Goal: Information Seeking & Learning: Learn about a topic

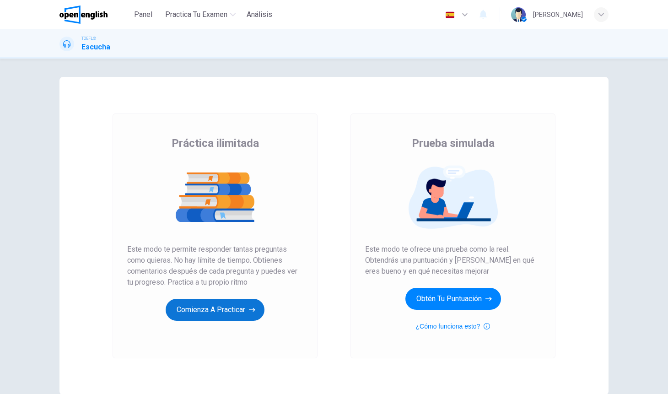
click at [237, 310] on button "Comienza a practicar" at bounding box center [215, 310] width 99 height 22
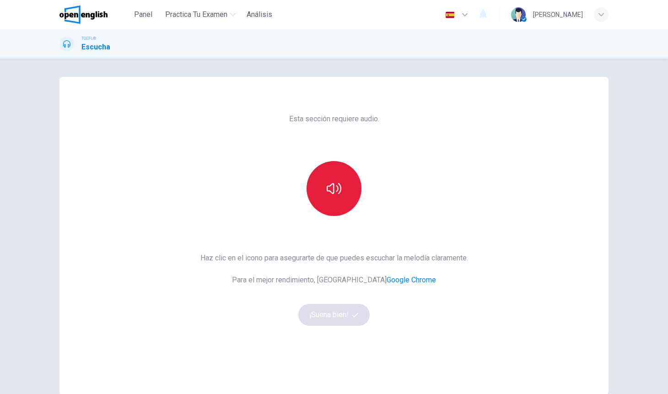
click at [347, 184] on button "button" at bounding box center [334, 188] width 55 height 55
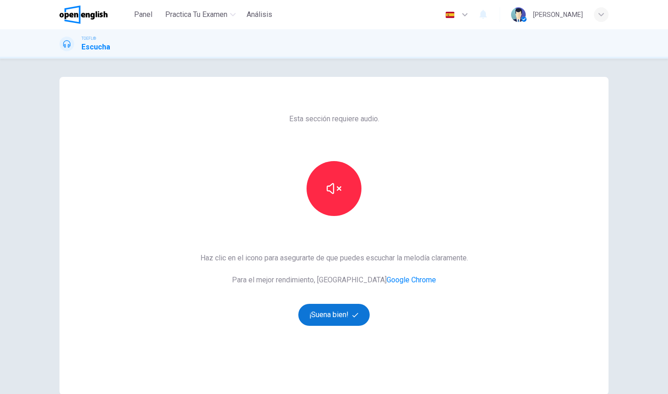
click at [344, 314] on button "¡Suena bien!" at bounding box center [333, 315] width 71 height 22
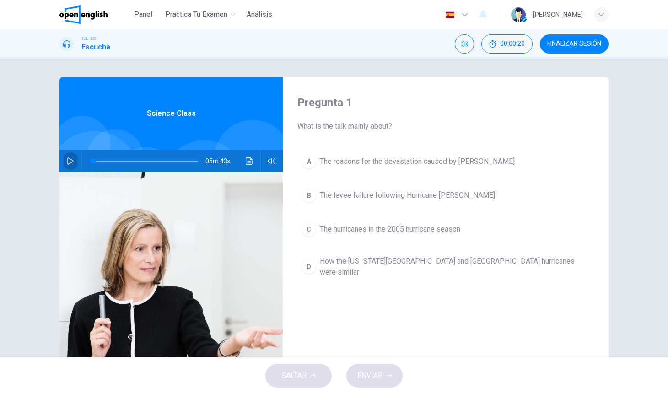
click at [74, 158] on button "button" at bounding box center [70, 161] width 15 height 22
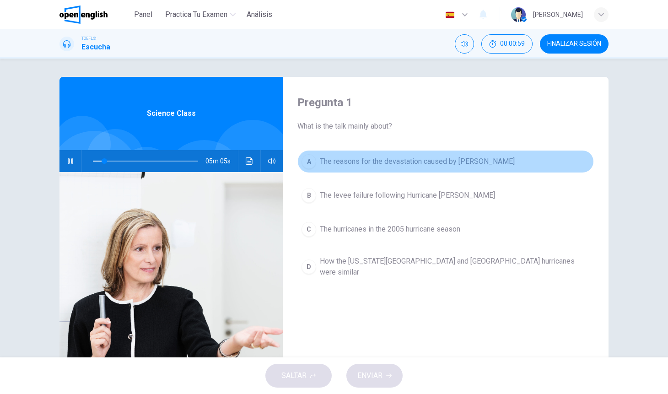
click at [340, 163] on span "The reasons for the devastation caused by [PERSON_NAME]" at bounding box center [417, 161] width 195 height 11
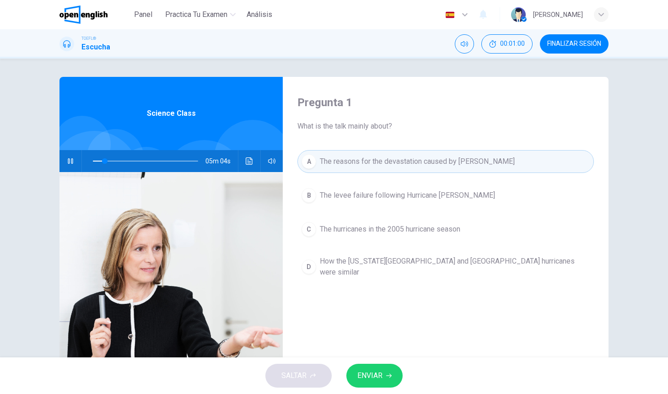
click at [370, 375] on span "ENVIAR" at bounding box center [369, 375] width 25 height 13
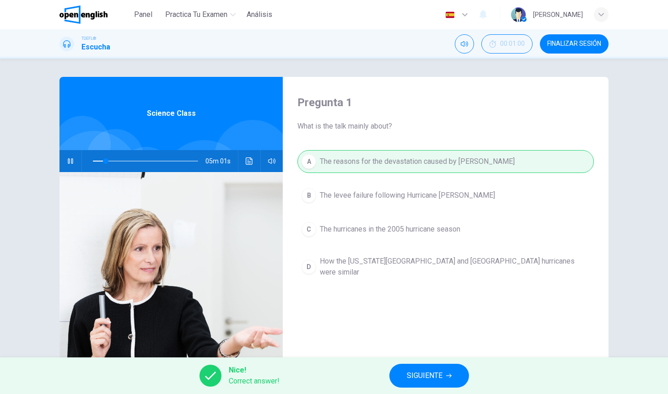
click at [423, 374] on span "SIGUIENTE" at bounding box center [425, 375] width 36 height 13
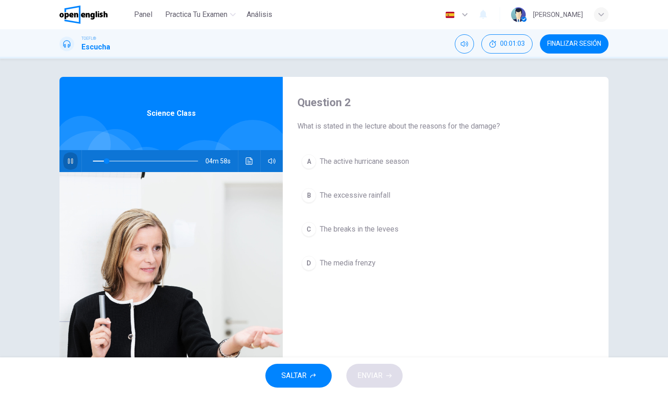
click at [64, 160] on button "button" at bounding box center [70, 161] width 15 height 22
click at [67, 160] on icon "button" at bounding box center [70, 160] width 6 height 7
click at [71, 158] on icon "button" at bounding box center [70, 160] width 7 height 7
click at [72, 158] on icon "button" at bounding box center [70, 160] width 7 height 7
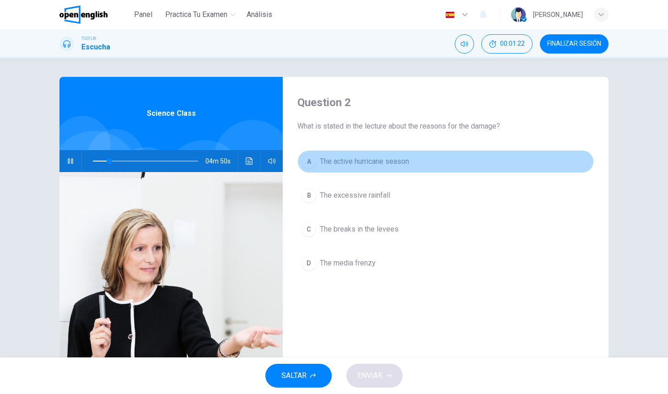
click at [400, 162] on span "The active hurricane season" at bounding box center [364, 161] width 89 height 11
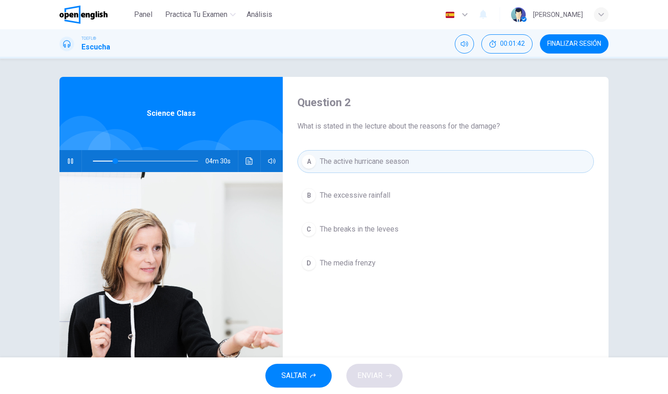
click at [397, 191] on button "B The excessive rainfall" at bounding box center [445, 195] width 296 height 23
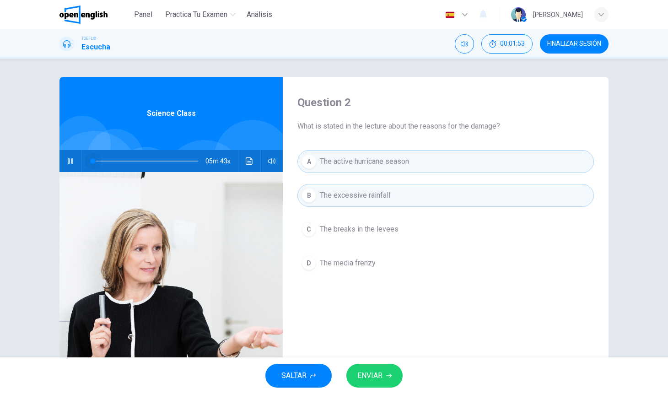
click at [93, 161] on span at bounding box center [145, 161] width 105 height 13
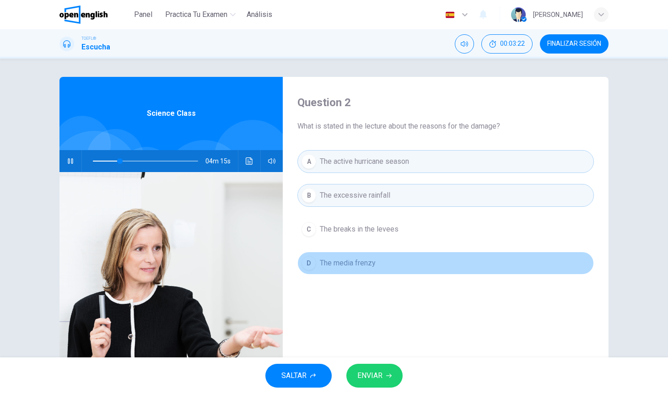
click at [390, 263] on button "D The media frenzy" at bounding box center [445, 263] width 296 height 23
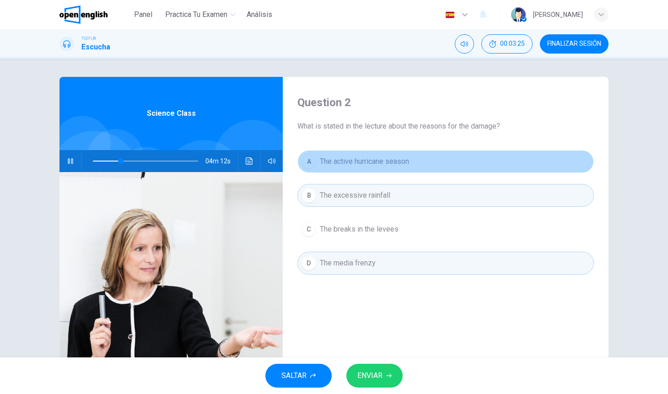
click at [376, 164] on span "The active hurricane season" at bounding box center [364, 161] width 89 height 11
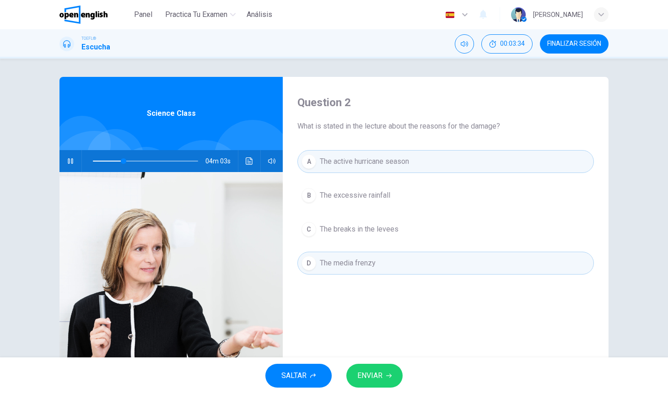
click at [365, 225] on span "The breaks in the levees" at bounding box center [359, 229] width 79 height 11
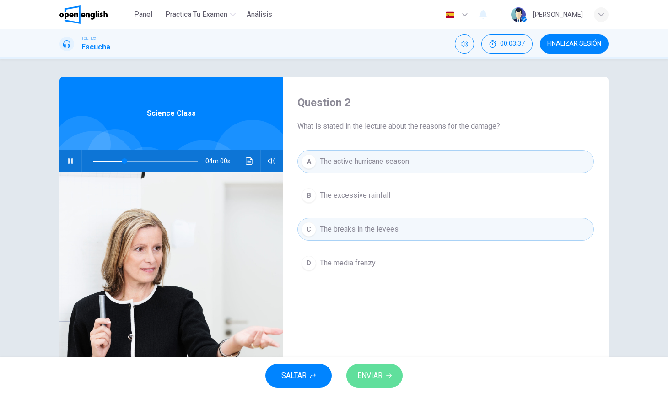
drag, startPoint x: 374, startPoint y: 367, endPoint x: 377, endPoint y: 361, distance: 6.4
click at [374, 367] on button "ENVIAR" at bounding box center [374, 376] width 56 height 24
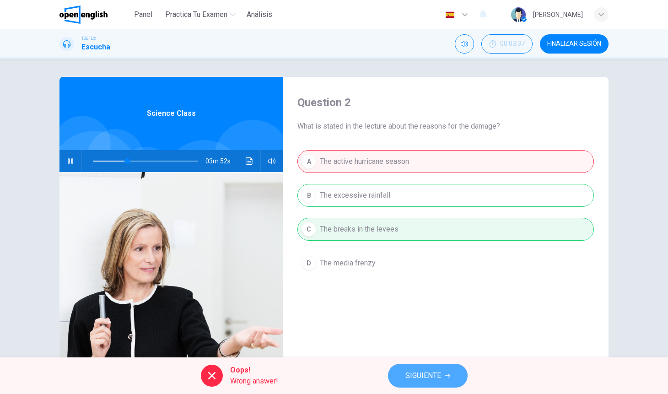
click at [430, 375] on span "SIGUIENTE" at bounding box center [423, 375] width 36 height 13
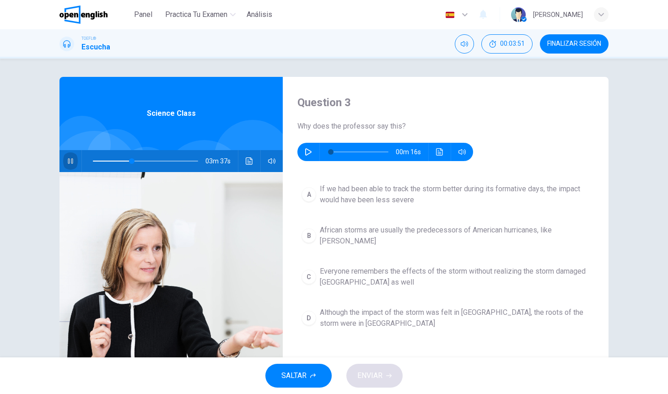
click at [70, 162] on icon "button" at bounding box center [70, 160] width 7 height 7
type input "**"
click at [307, 150] on icon "button" at bounding box center [308, 151] width 6 height 7
type input "*"
click at [105, 160] on span at bounding box center [145, 161] width 105 height 13
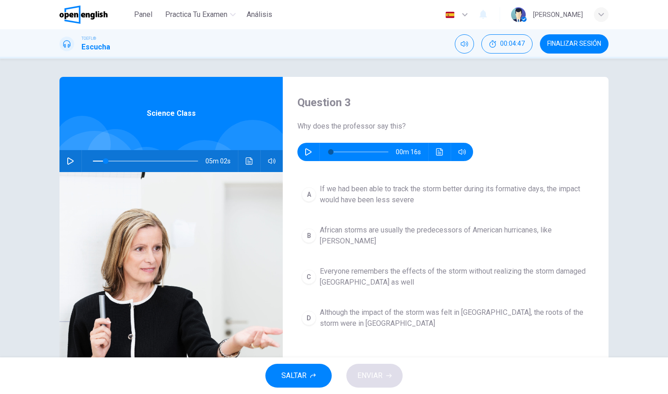
click at [69, 160] on icon "button" at bounding box center [70, 160] width 7 height 7
click at [70, 159] on icon "button" at bounding box center [70, 160] width 5 height 5
click at [100, 162] on span at bounding box center [145, 161] width 105 height 13
click at [70, 158] on icon "button" at bounding box center [70, 160] width 7 height 7
click at [102, 160] on span at bounding box center [103, 160] width 5 height 5
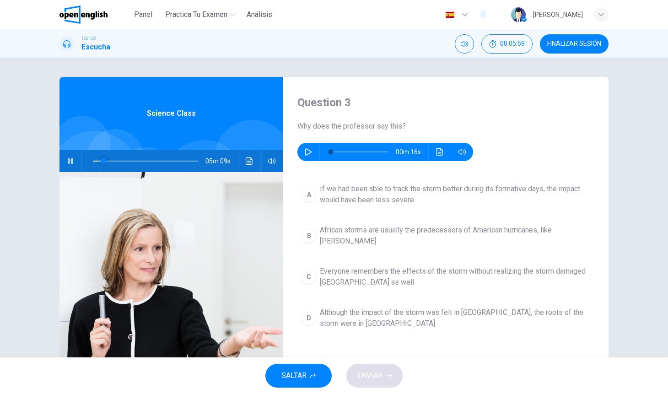
scroll to position [2, 0]
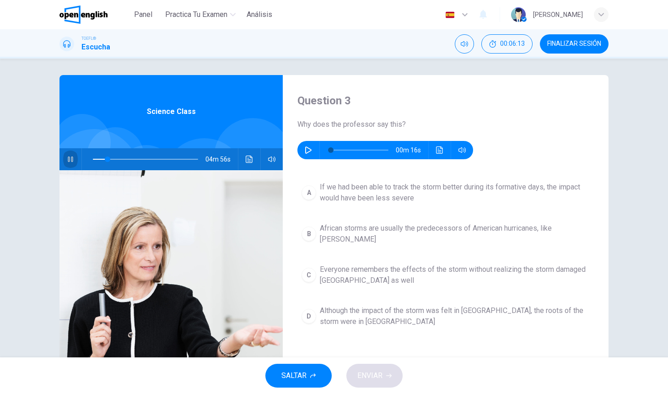
click at [70, 156] on icon "button" at bounding box center [70, 159] width 7 height 7
type input "**"
click at [310, 148] on icon "button" at bounding box center [308, 149] width 7 height 7
type input "**"
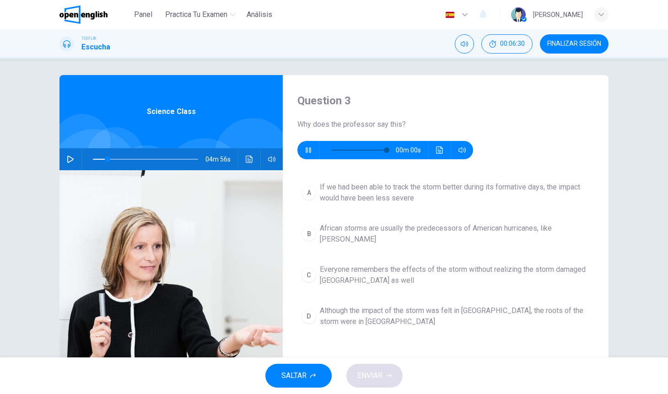
type input "*"
click at [72, 158] on icon "button" at bounding box center [70, 159] width 7 height 7
click at [112, 158] on span at bounding box center [112, 158] width 5 height 5
click at [110, 159] on span at bounding box center [112, 158] width 5 height 5
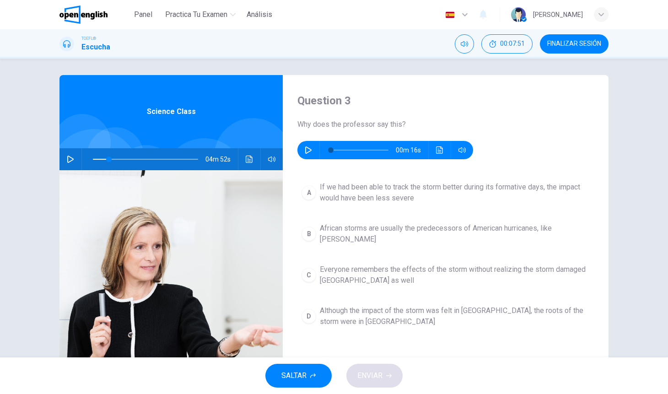
click at [72, 159] on icon "button" at bounding box center [70, 159] width 7 height 7
click at [107, 159] on span at bounding box center [109, 158] width 5 height 5
click at [393, 231] on span "African storms are usually the predecessors of American hurricanes, like [PERSO…" at bounding box center [455, 234] width 270 height 22
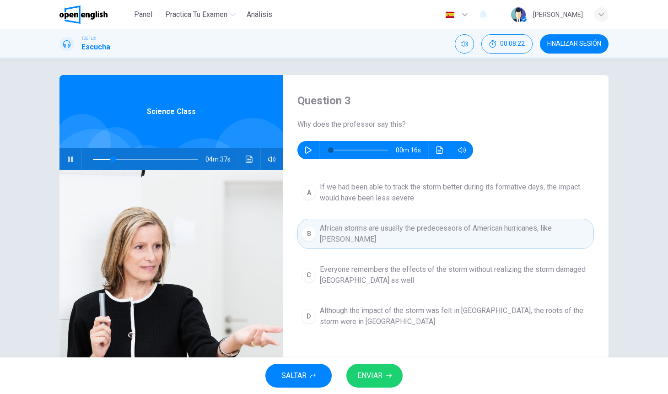
click at [373, 370] on span "ENVIAR" at bounding box center [369, 375] width 25 height 13
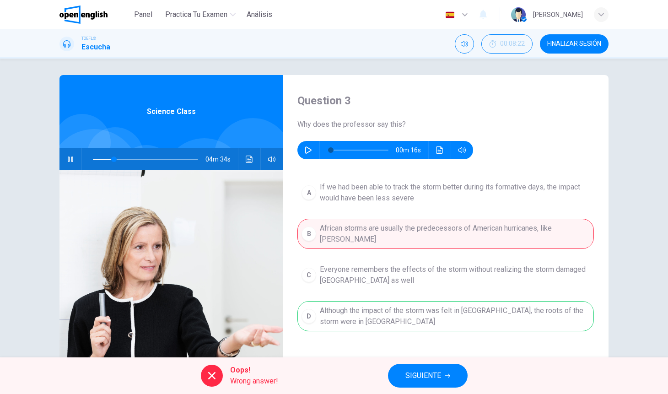
click at [71, 159] on icon "button" at bounding box center [70, 159] width 7 height 7
drag, startPoint x: 71, startPoint y: 157, endPoint x: 77, endPoint y: 159, distance: 6.6
click at [71, 157] on icon "button" at bounding box center [70, 159] width 7 height 7
click at [450, 366] on button "SIGUIENTE" at bounding box center [428, 376] width 80 height 24
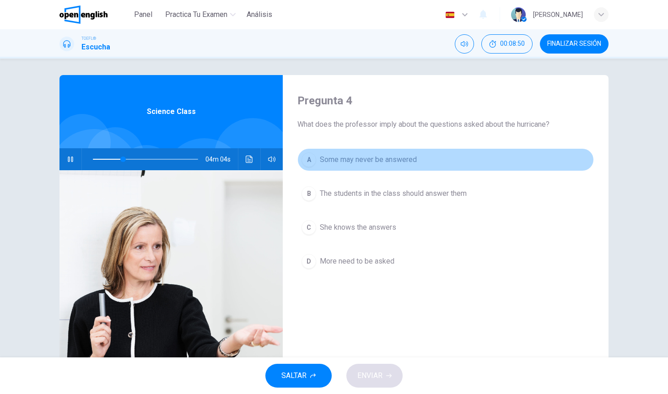
click at [377, 164] on span "Some may never be answered" at bounding box center [368, 159] width 97 height 11
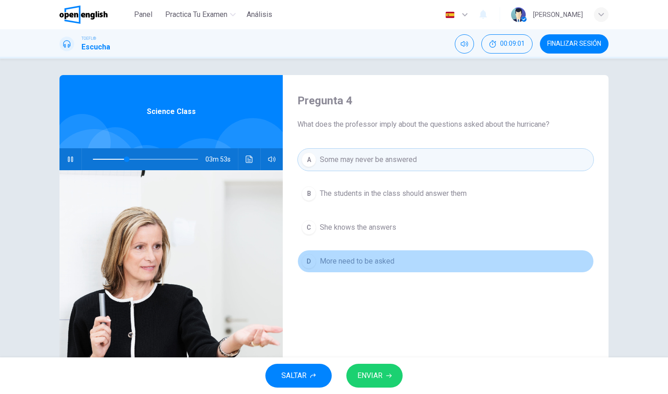
click at [376, 264] on span "More need to be asked" at bounding box center [357, 261] width 75 height 11
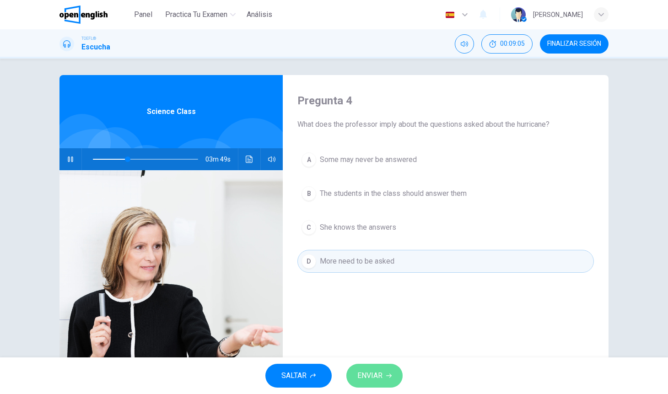
click at [369, 375] on span "ENVIAR" at bounding box center [369, 375] width 25 height 13
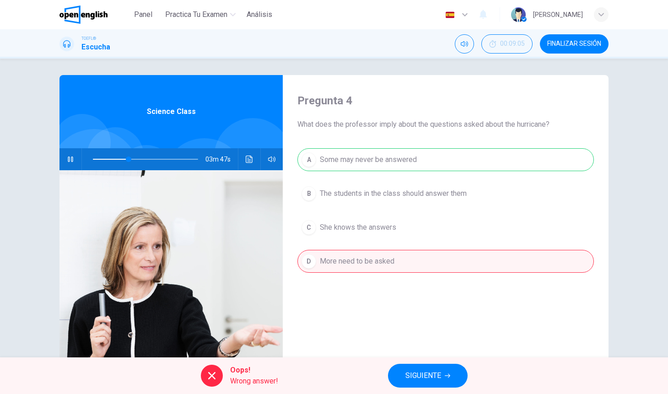
click at [418, 376] on span "SIGUIENTE" at bounding box center [423, 375] width 36 height 13
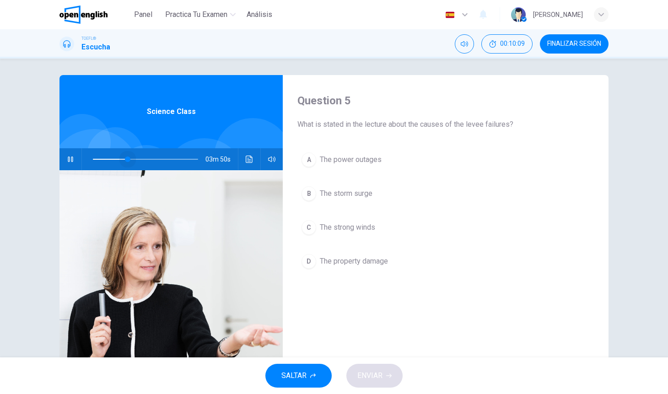
click at [127, 159] on span at bounding box center [145, 159] width 105 height 13
click at [116, 159] on span at bounding box center [145, 159] width 105 height 13
click at [359, 160] on span "The power outages" at bounding box center [351, 159] width 62 height 11
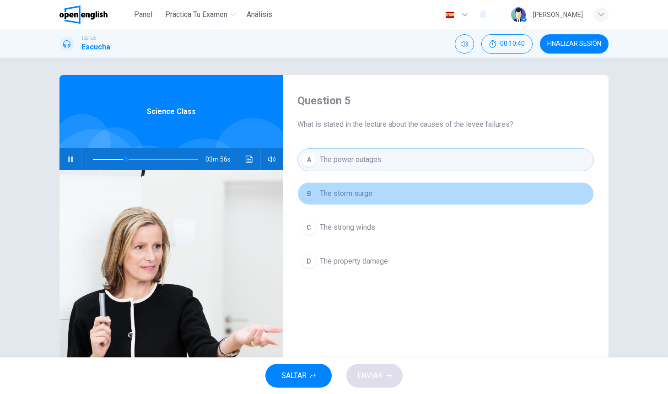
click at [373, 200] on button "B The storm surge" at bounding box center [445, 193] width 296 height 23
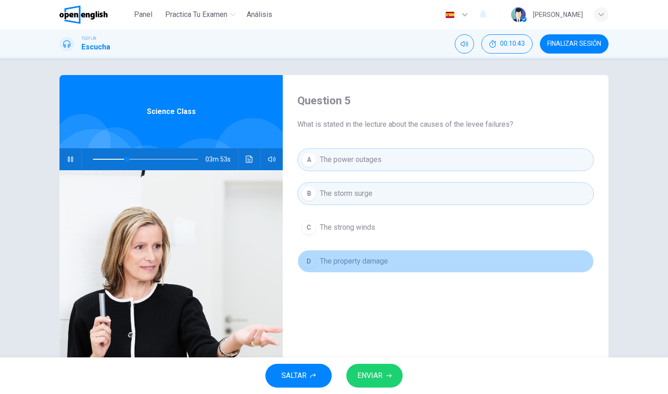
click at [383, 267] on button "D The property damage" at bounding box center [445, 261] width 296 height 23
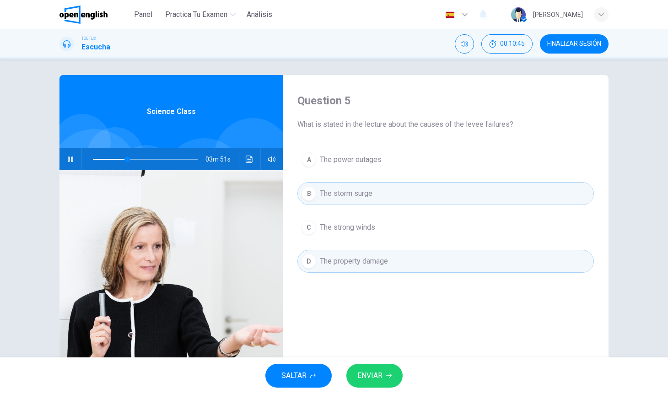
click at [362, 230] on span "The strong winds" at bounding box center [347, 227] width 55 height 11
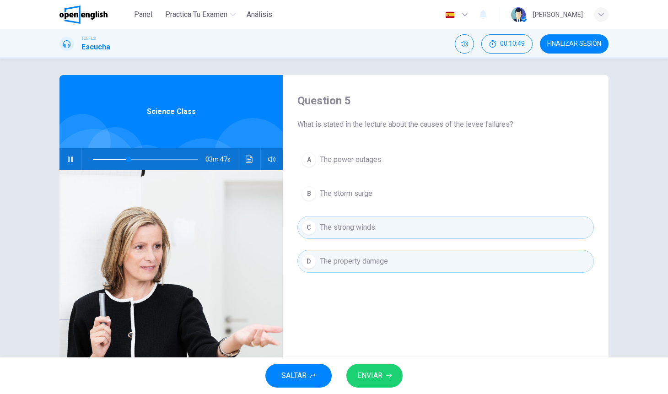
click at [381, 377] on span "ENVIAR" at bounding box center [369, 375] width 25 height 13
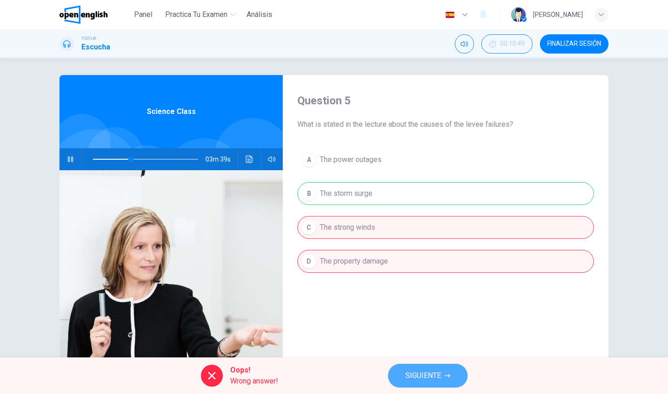
click at [422, 377] on span "SIGUIENTE" at bounding box center [423, 375] width 36 height 13
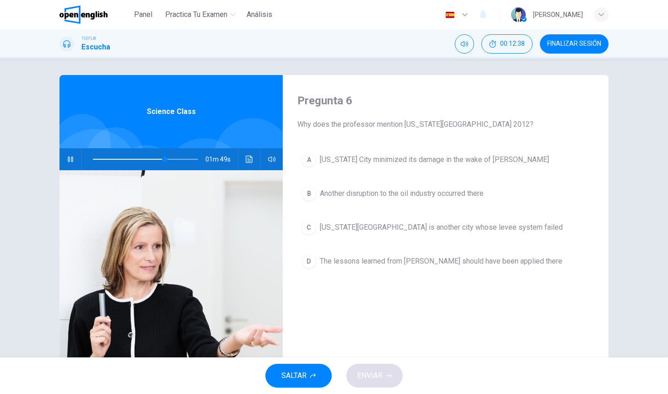
scroll to position [6, 0]
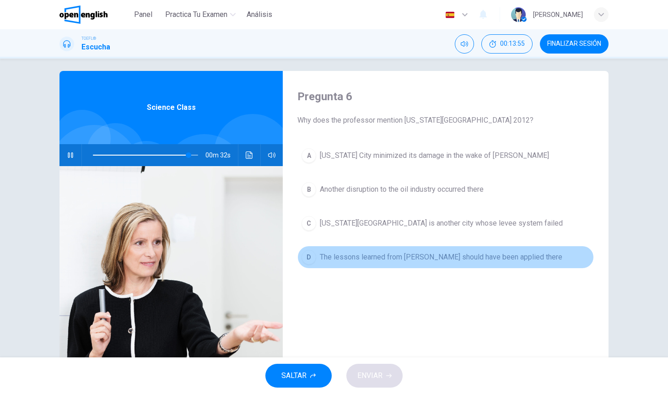
click at [490, 261] on span "The lessons learned from [PERSON_NAME] should have been applied there" at bounding box center [441, 257] width 242 height 11
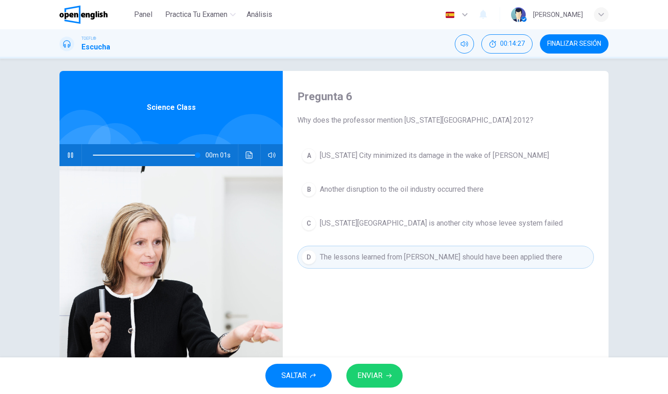
type input "*"
click at [366, 372] on span "ENVIAR" at bounding box center [369, 375] width 25 height 13
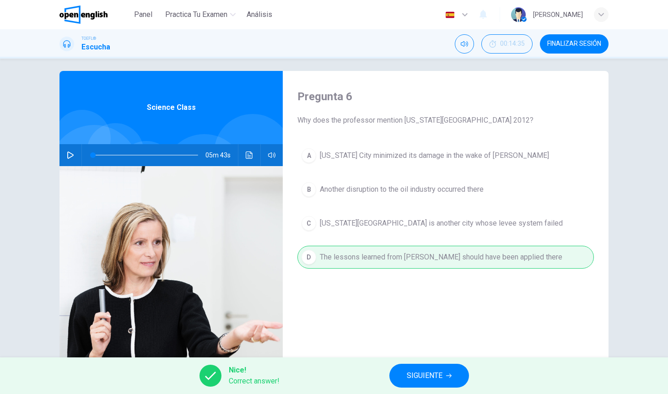
click at [434, 373] on span "SIGUIENTE" at bounding box center [425, 375] width 36 height 13
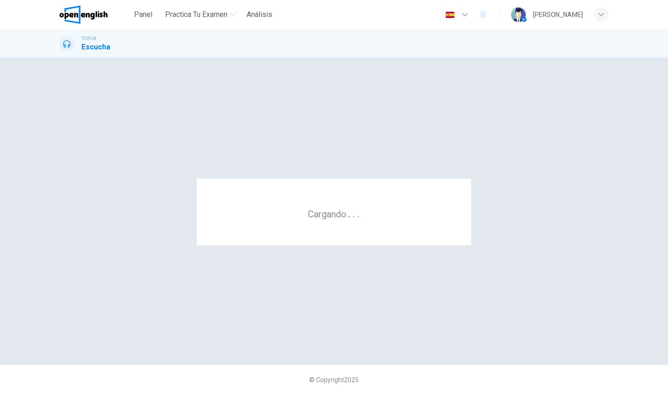
scroll to position [0, 0]
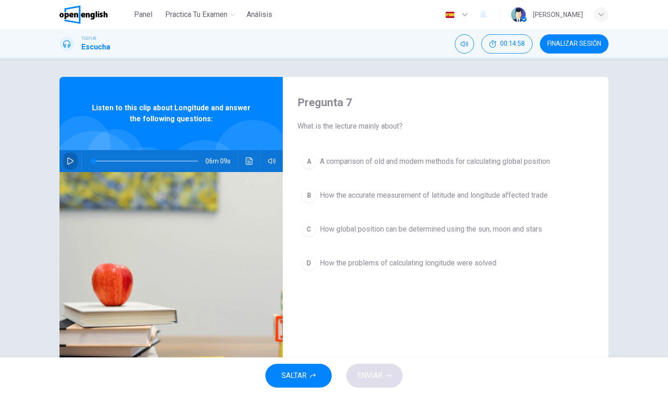
click at [67, 162] on icon "button" at bounding box center [70, 160] width 6 height 7
click at [93, 161] on span at bounding box center [145, 161] width 105 height 13
drag, startPoint x: 110, startPoint y: 159, endPoint x: 74, endPoint y: 157, distance: 35.7
click at [74, 157] on div "06m 09s" at bounding box center [170, 161] width 223 height 22
click at [251, 158] on icon "Haz clic para ver la transcripción del audio" at bounding box center [249, 160] width 7 height 7
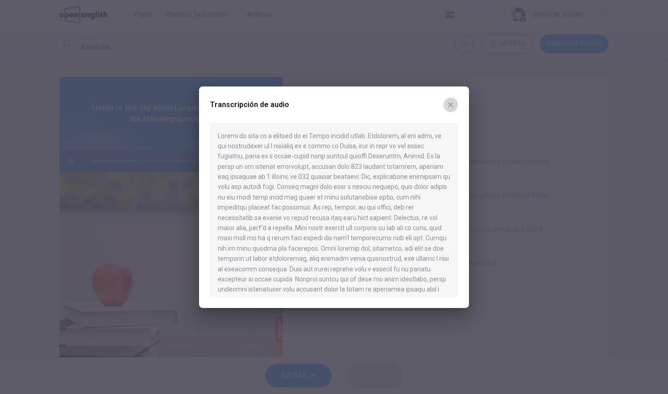
click at [450, 101] on icon "button" at bounding box center [450, 104] width 7 height 7
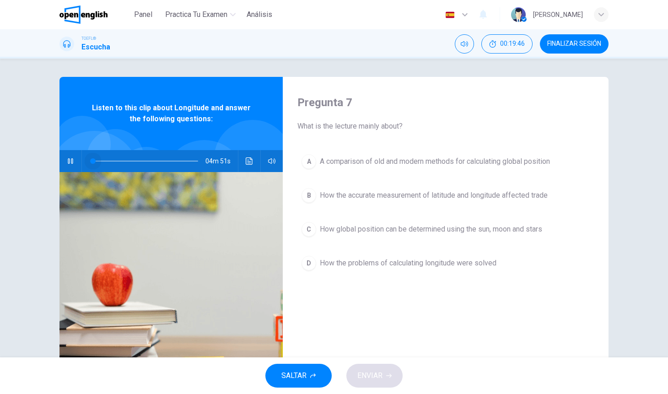
drag, startPoint x: 138, startPoint y: 160, endPoint x: 35, endPoint y: 155, distance: 103.0
click at [35, 155] on div "Pregunta 7 What is the lecture mainly about? A A comparison of old and modern m…" at bounding box center [334, 208] width 668 height 299
click at [69, 160] on icon "button" at bounding box center [70, 160] width 7 height 7
click at [74, 160] on button "button" at bounding box center [70, 161] width 15 height 22
click at [105, 159] on span at bounding box center [107, 160] width 5 height 5
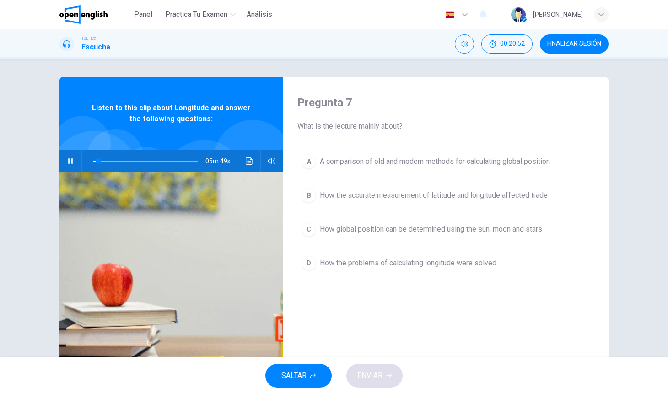
click at [386, 264] on span "How the problems of calculating longitude were solved" at bounding box center [408, 263] width 177 height 11
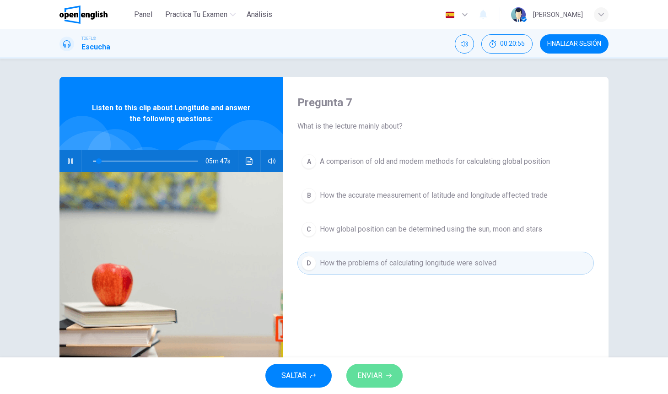
click at [373, 377] on span "ENVIAR" at bounding box center [369, 375] width 25 height 13
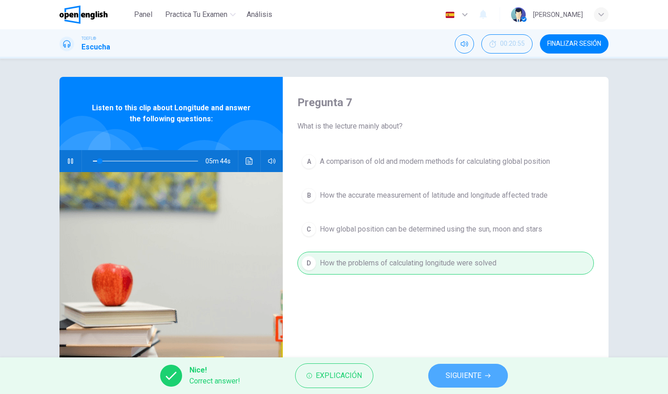
click at [478, 376] on span "SIGUIENTE" at bounding box center [464, 375] width 36 height 13
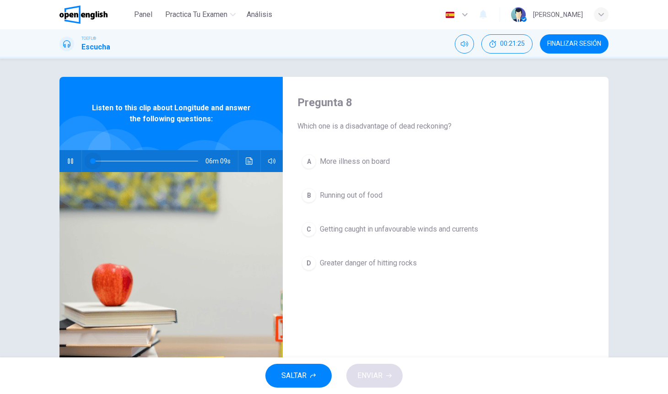
drag, startPoint x: 106, startPoint y: 161, endPoint x: 70, endPoint y: 158, distance: 36.7
click at [70, 158] on div "06m 09s" at bounding box center [170, 161] width 223 height 22
click at [371, 196] on span "Running out of food" at bounding box center [351, 195] width 63 height 11
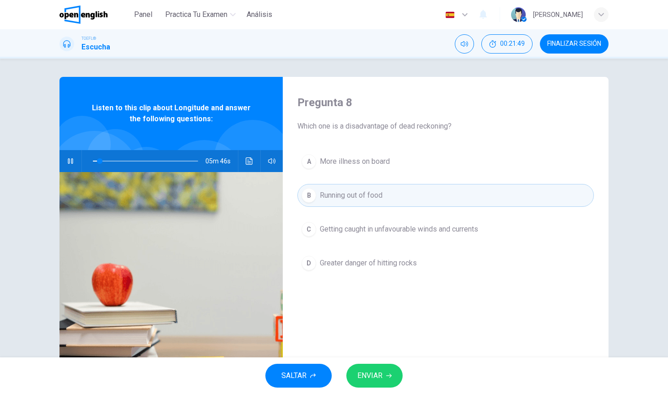
click at [408, 233] on span "Getting caught in unfavourable winds and currents" at bounding box center [399, 229] width 158 height 11
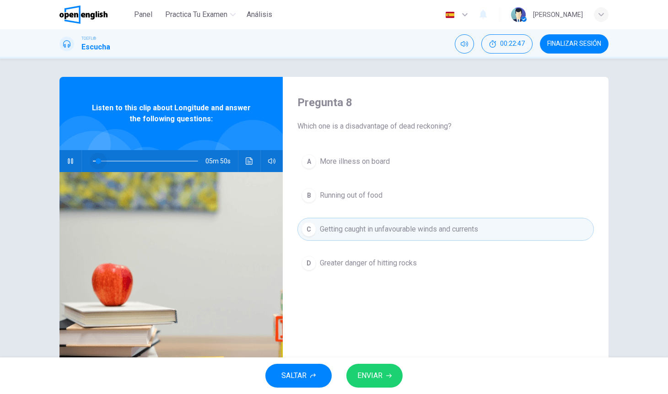
click at [97, 161] on span at bounding box center [145, 161] width 105 height 13
click at [94, 160] on span at bounding box center [94, 160] width 5 height 5
click at [372, 372] on span "ENVIAR" at bounding box center [369, 375] width 25 height 13
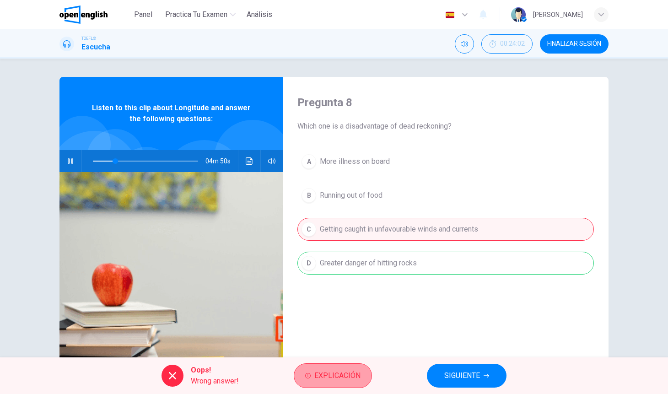
click at [347, 372] on span "Explicación" at bounding box center [337, 375] width 46 height 13
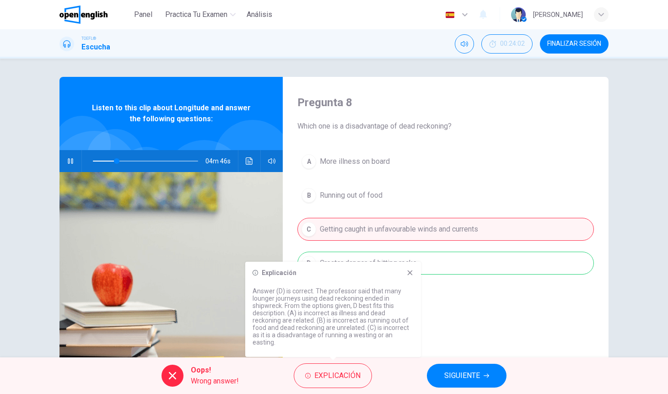
click at [410, 269] on icon at bounding box center [409, 272] width 7 height 7
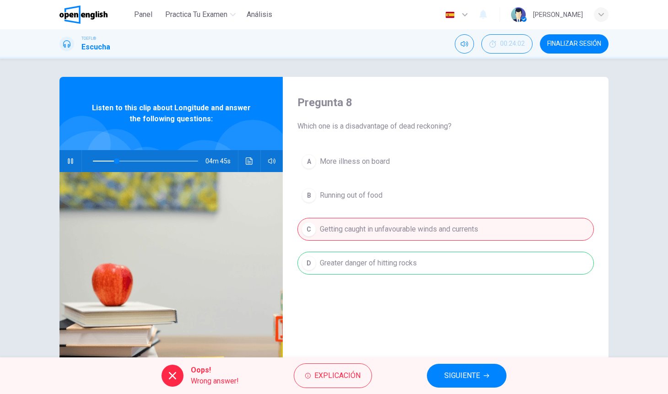
type input "**"
click at [559, 46] on span "FINALIZAR SESIÓN" at bounding box center [574, 43] width 54 height 7
